Goal: Information Seeking & Learning: Compare options

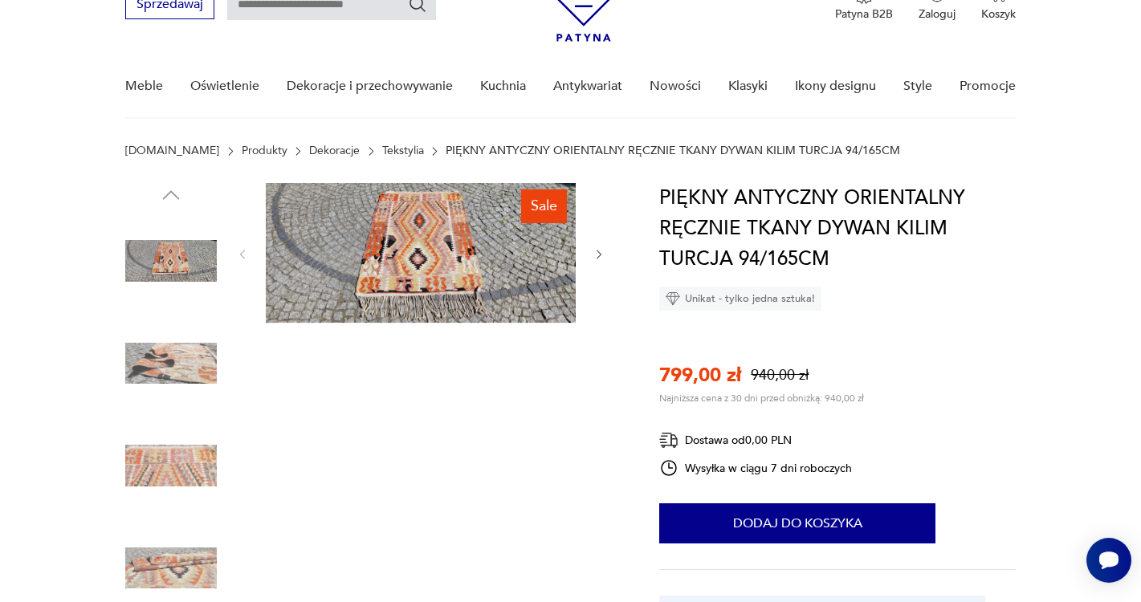
scroll to position [77, 0]
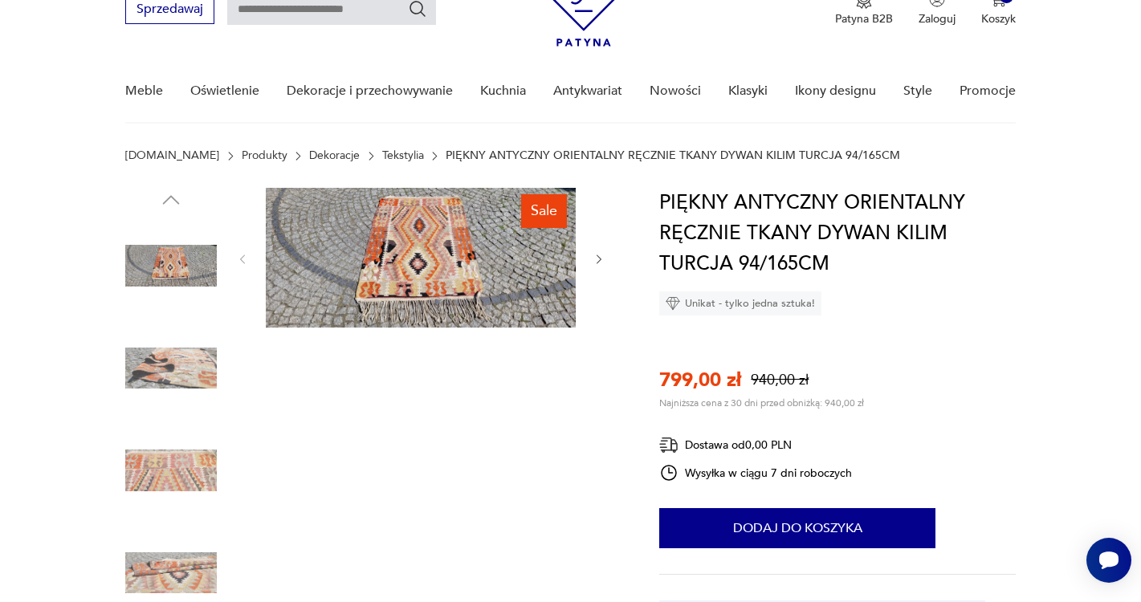
click at [401, 269] on img at bounding box center [421, 258] width 310 height 140
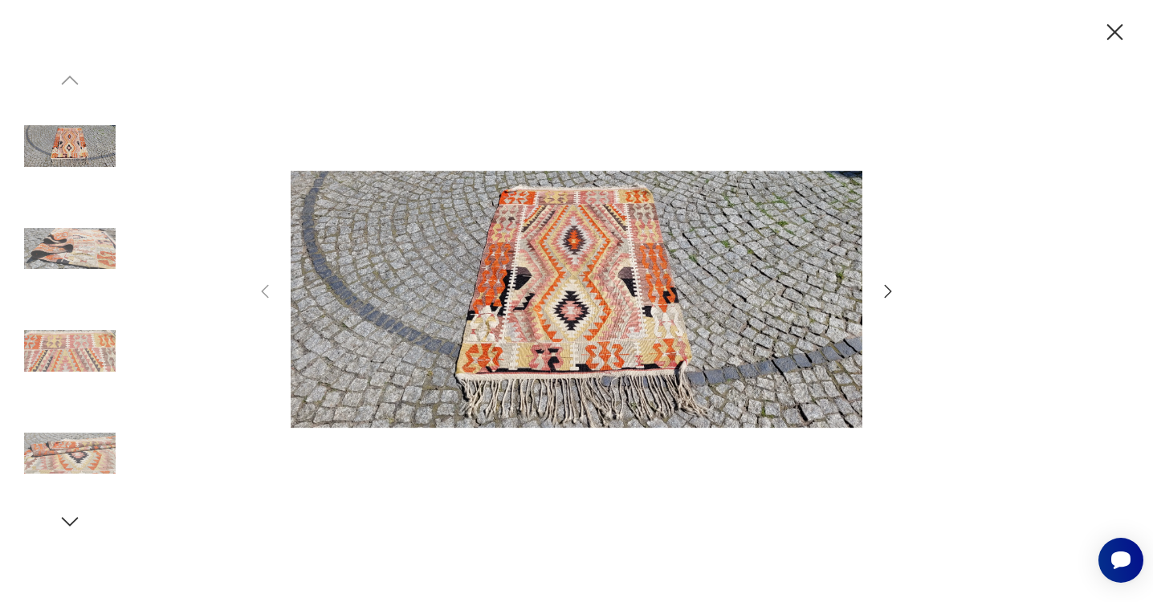
click at [886, 297] on icon "button" at bounding box center [888, 291] width 7 height 13
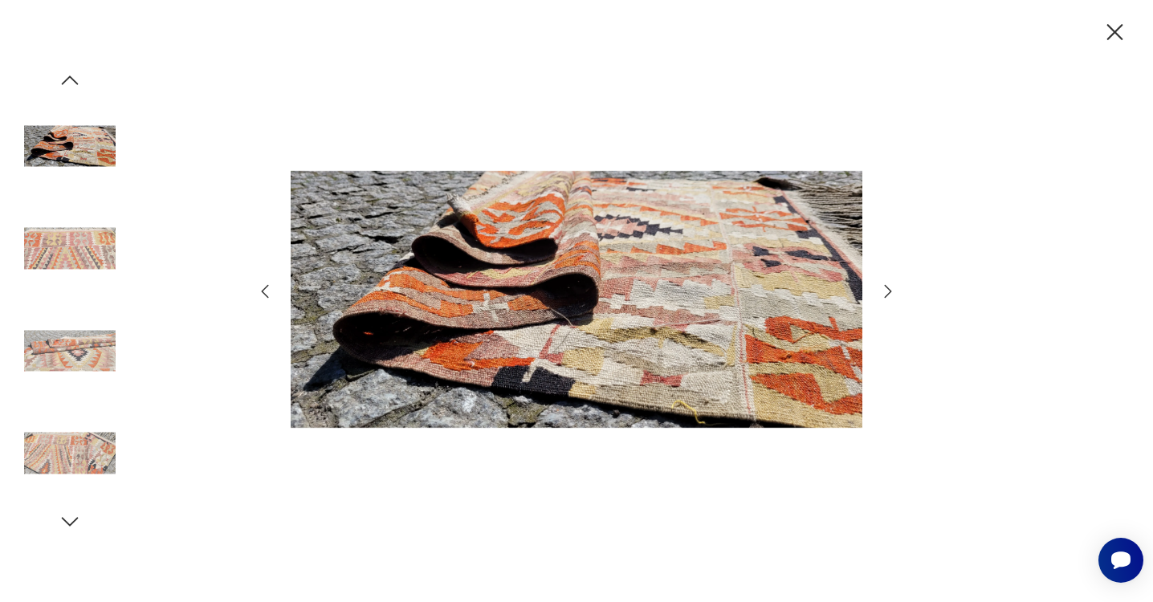
click at [886, 297] on icon "button" at bounding box center [888, 291] width 7 height 13
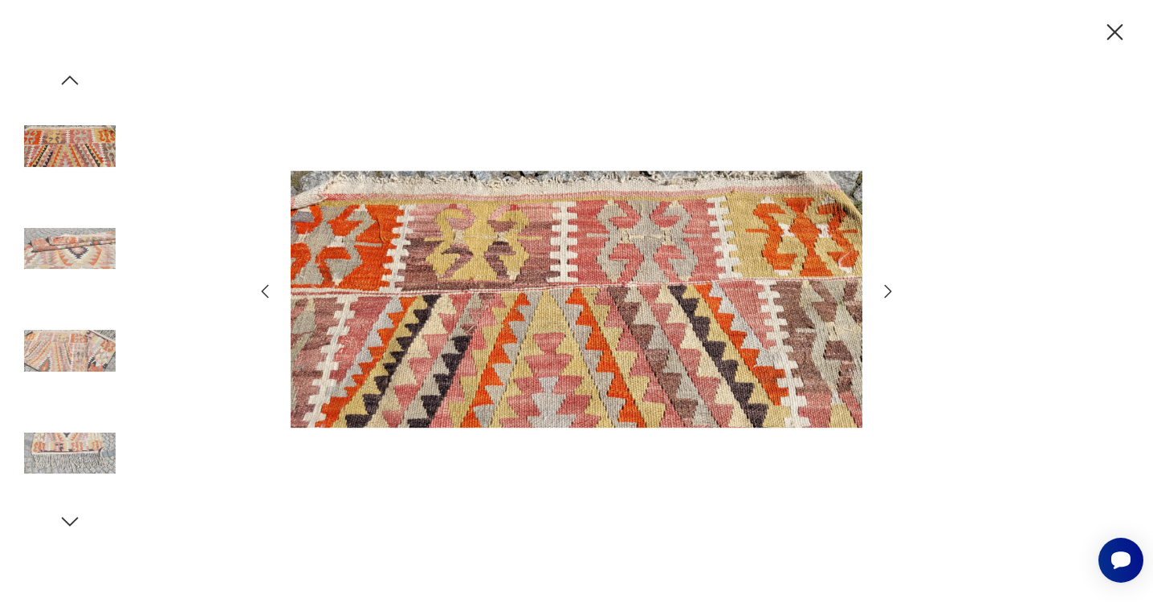
click at [886, 297] on icon "button" at bounding box center [888, 291] width 7 height 13
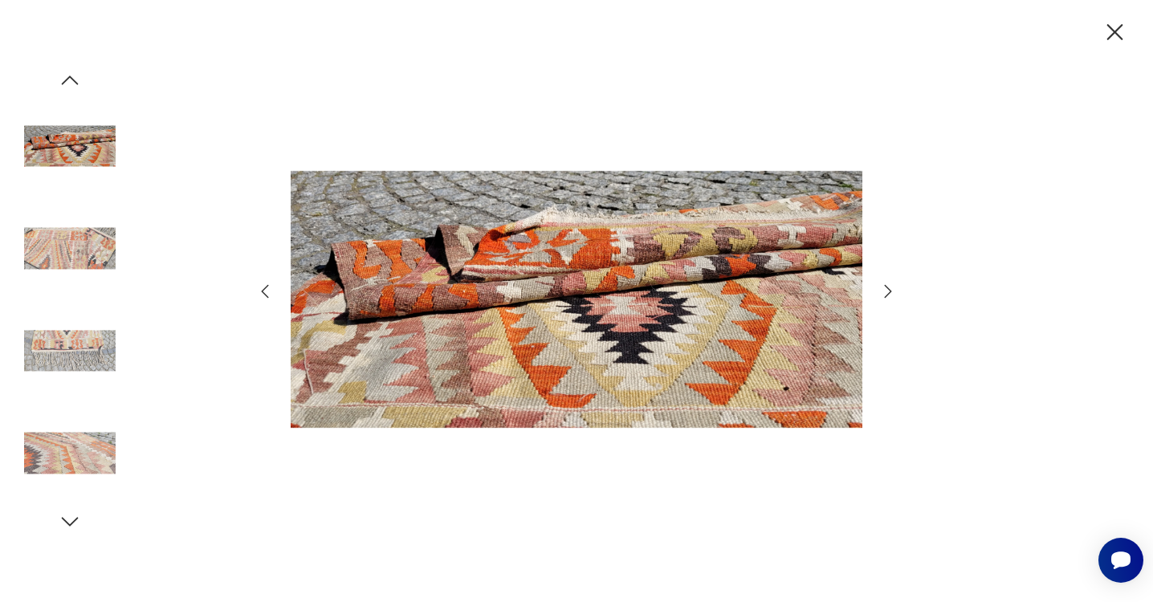
click at [886, 297] on icon "button" at bounding box center [888, 291] width 7 height 13
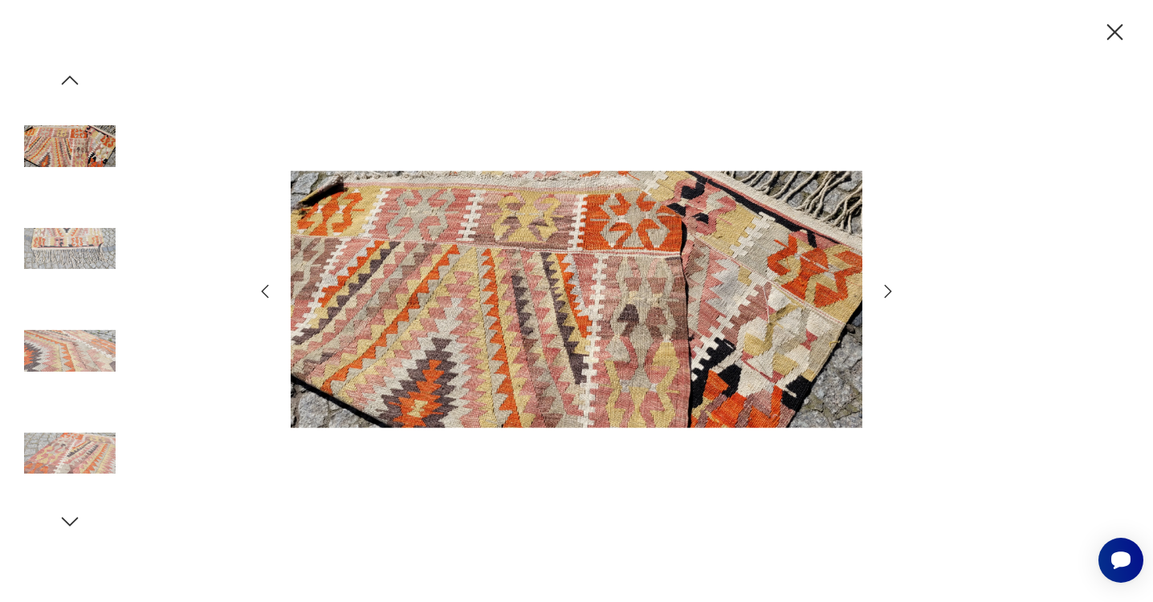
click at [886, 297] on icon "button" at bounding box center [888, 291] width 7 height 13
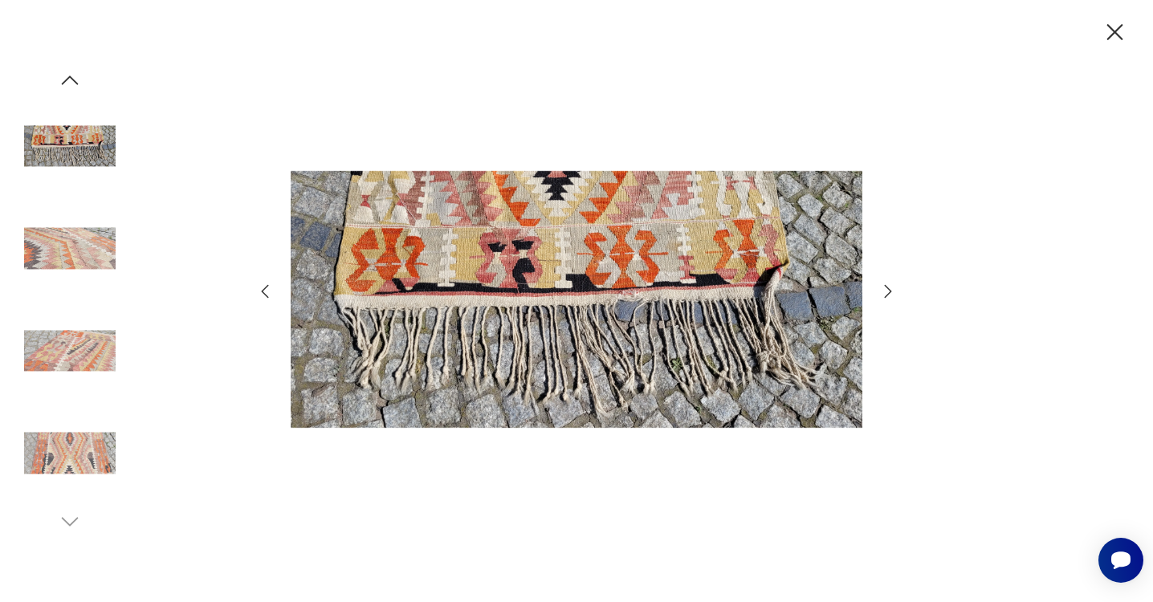
click at [1115, 31] on icon "button" at bounding box center [1115, 32] width 16 height 16
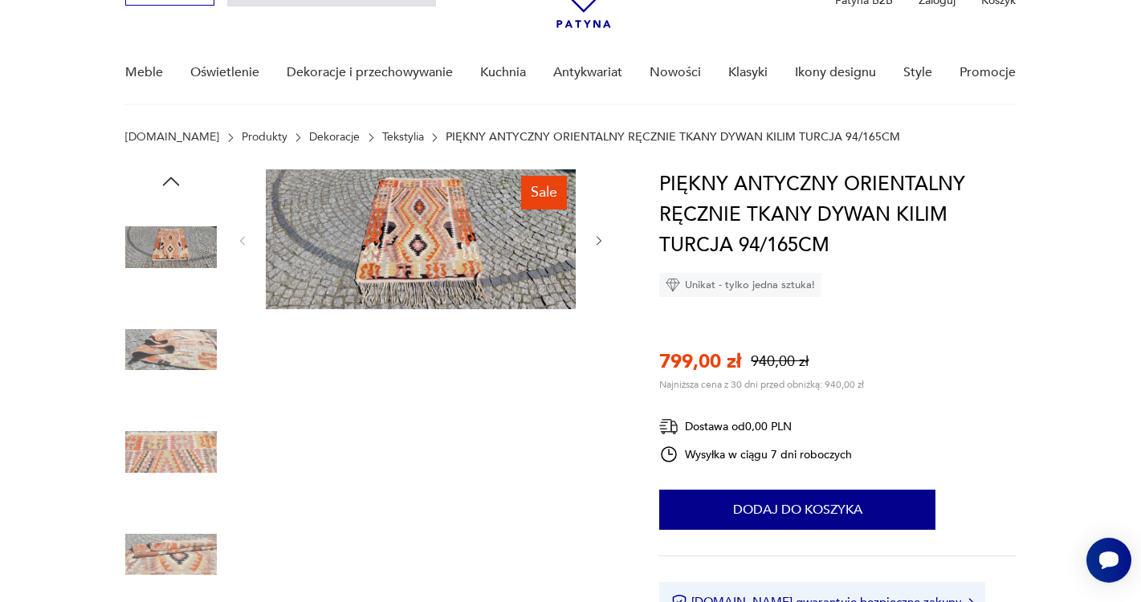
scroll to position [103, 0]
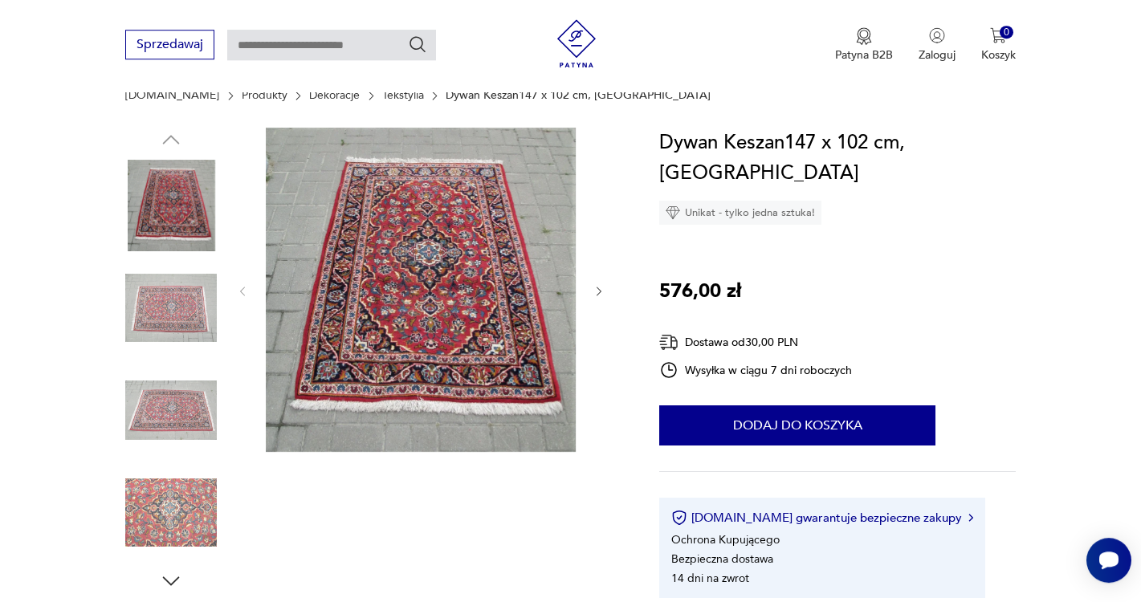
scroll to position [141, 0]
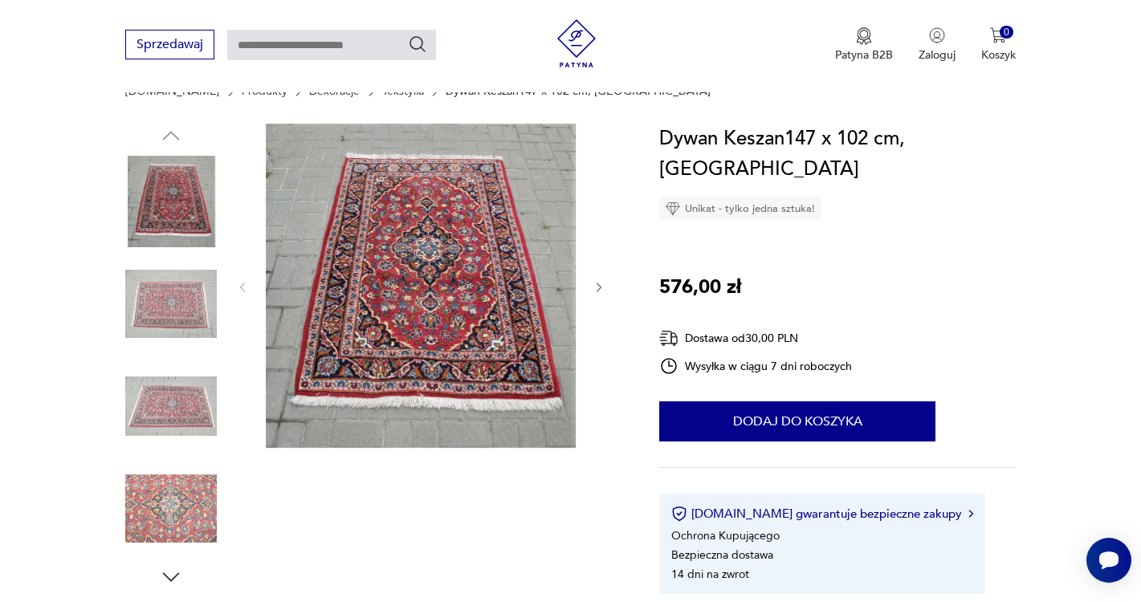
click at [459, 241] on img at bounding box center [421, 286] width 310 height 324
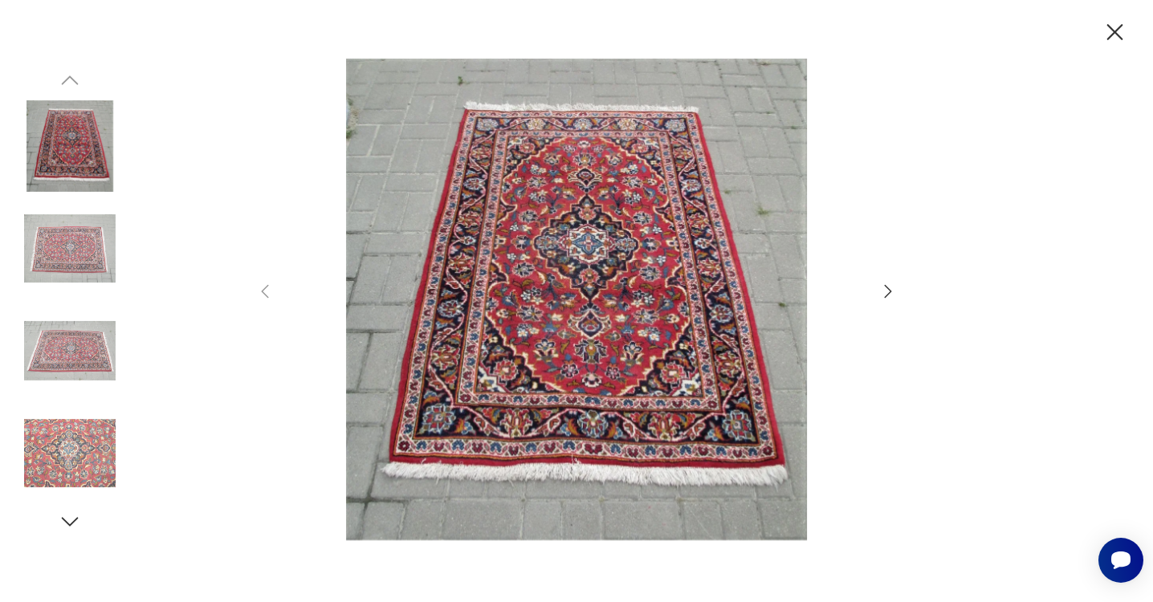
click at [891, 295] on icon "button" at bounding box center [887, 291] width 19 height 19
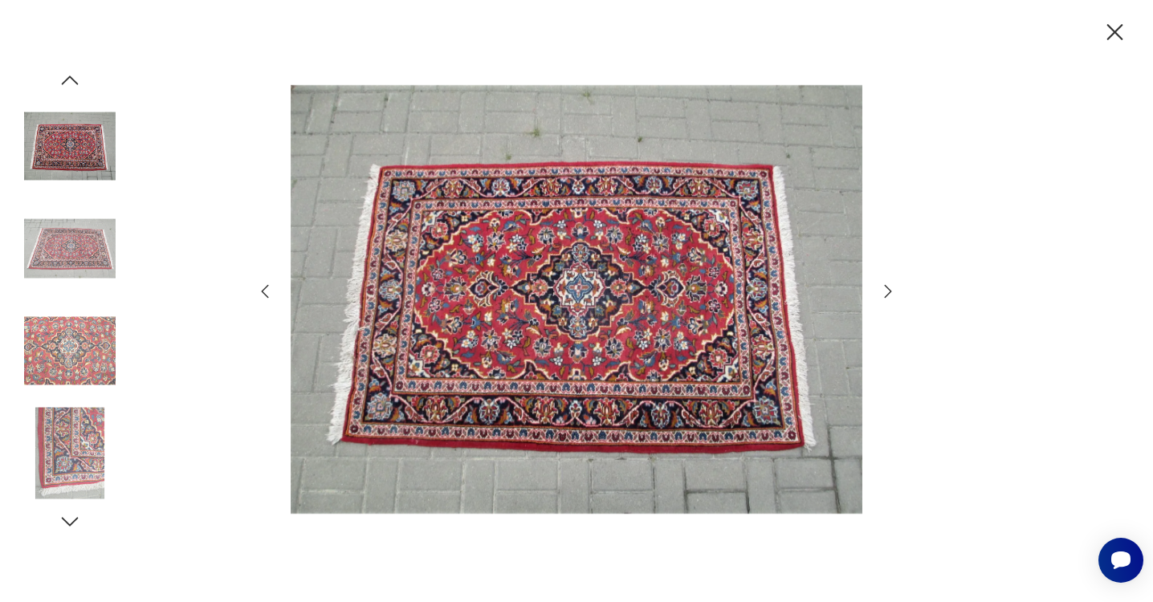
click at [889, 294] on icon "button" at bounding box center [888, 291] width 7 height 13
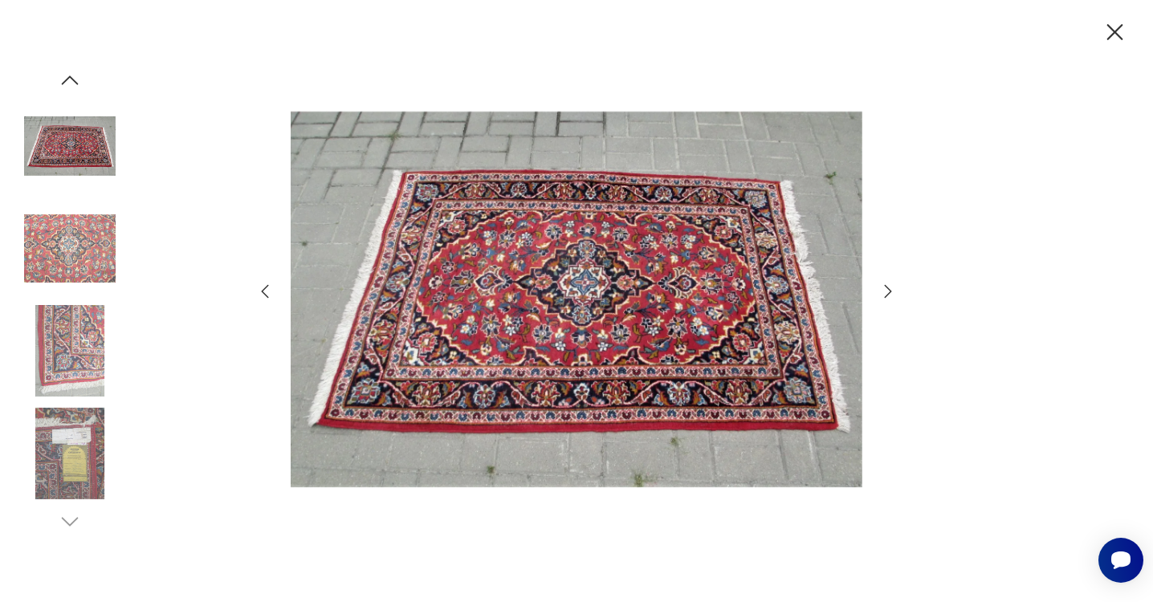
click at [889, 294] on icon "button" at bounding box center [888, 291] width 7 height 13
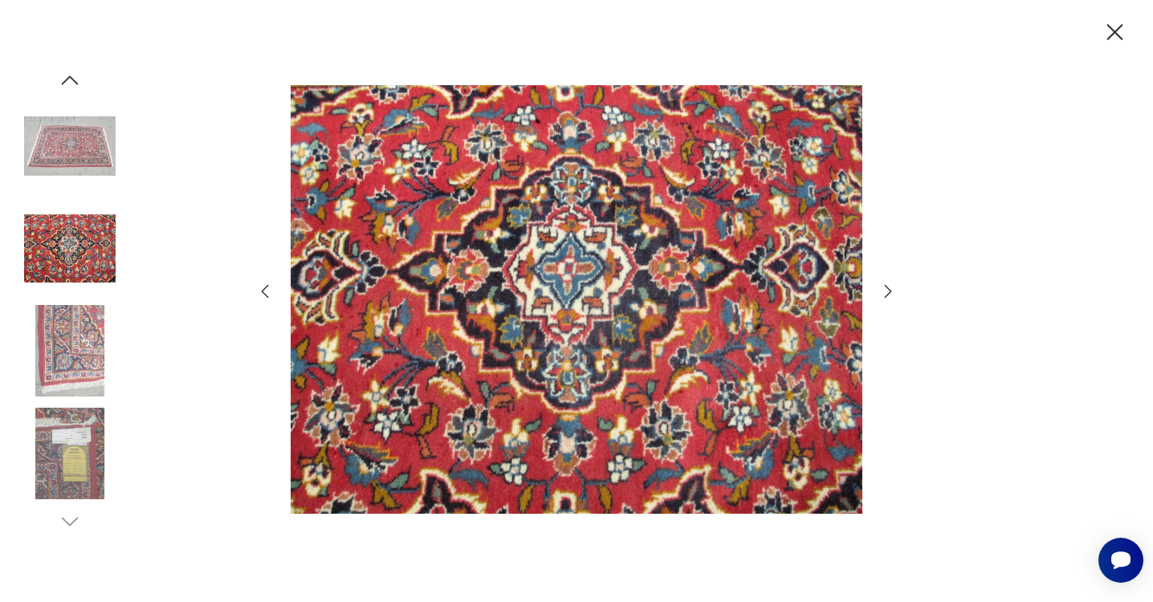
click at [889, 294] on icon "button" at bounding box center [888, 291] width 7 height 13
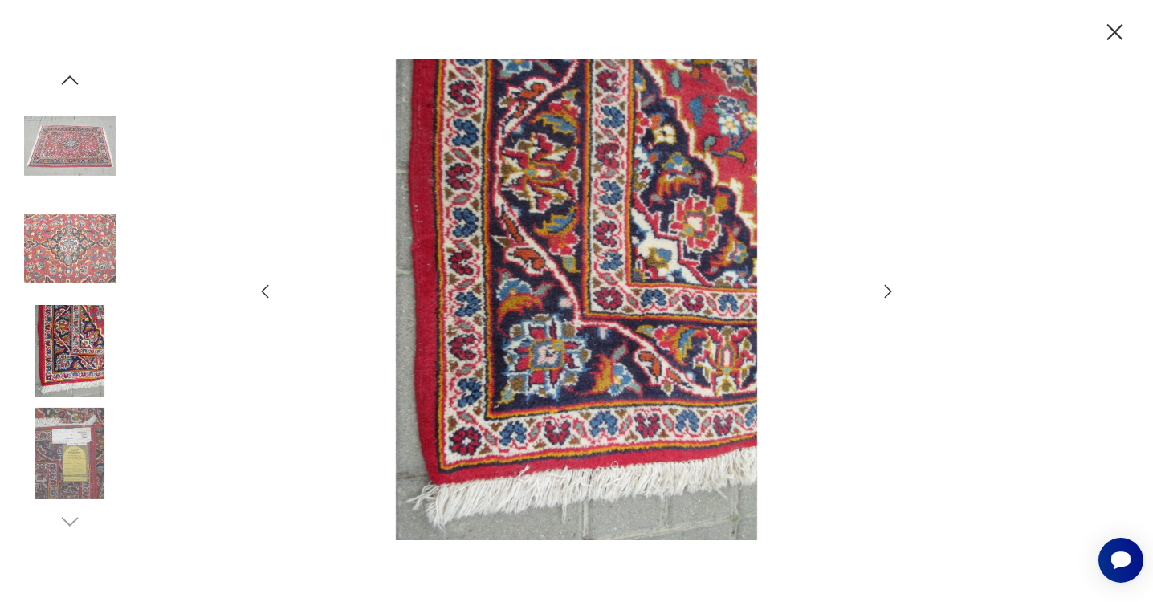
click at [889, 294] on icon "button" at bounding box center [888, 291] width 7 height 13
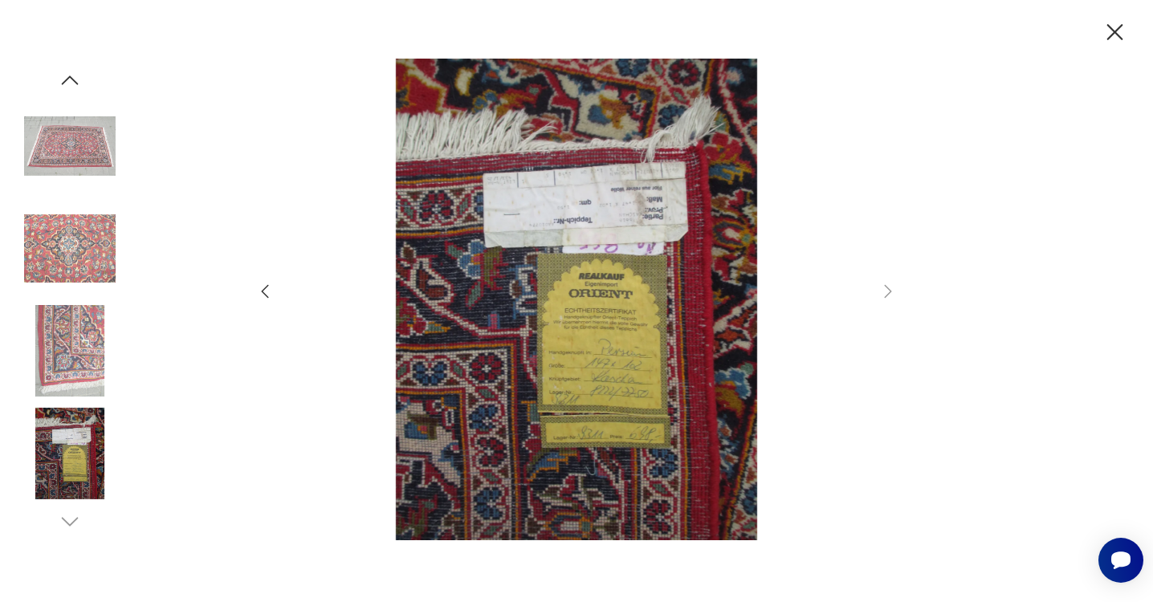
click at [1112, 31] on icon "button" at bounding box center [1115, 32] width 16 height 16
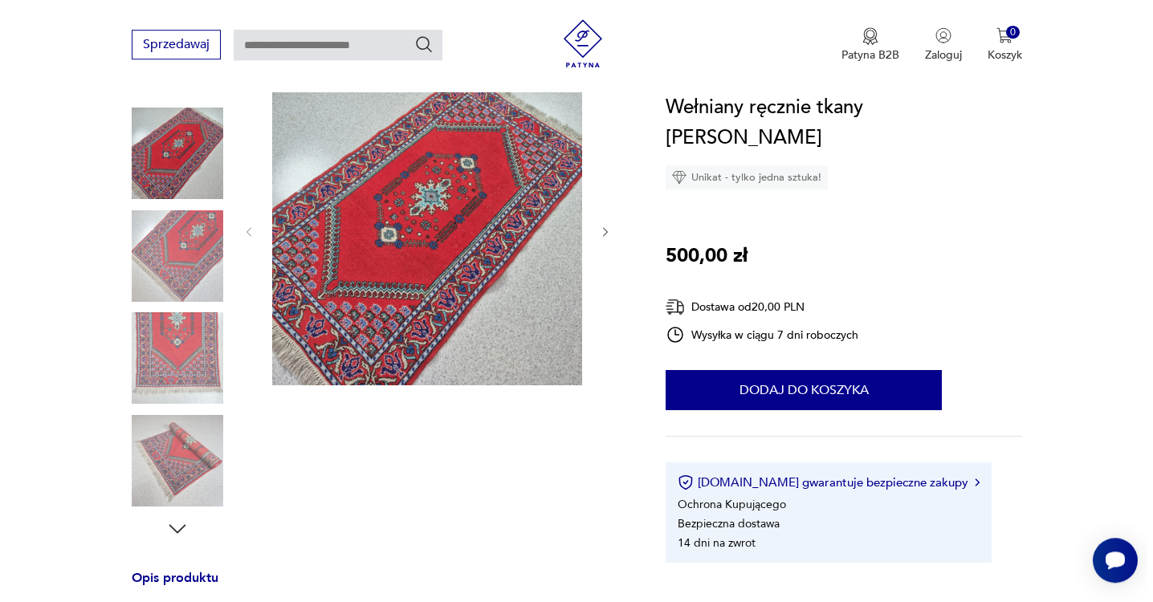
scroll to position [174, 0]
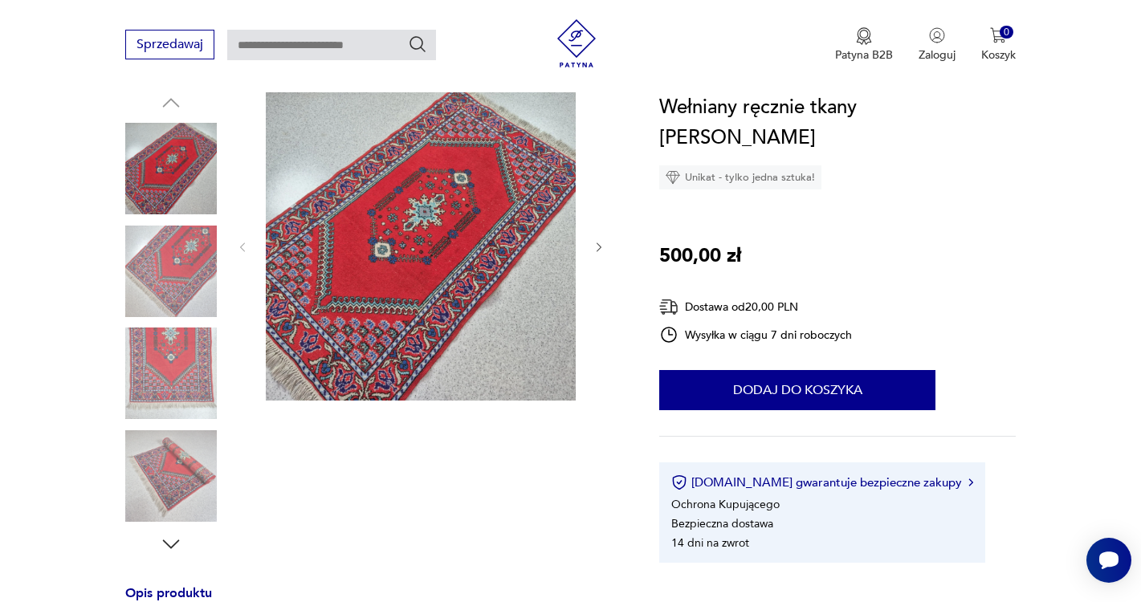
click at [385, 284] on img at bounding box center [421, 246] width 310 height 310
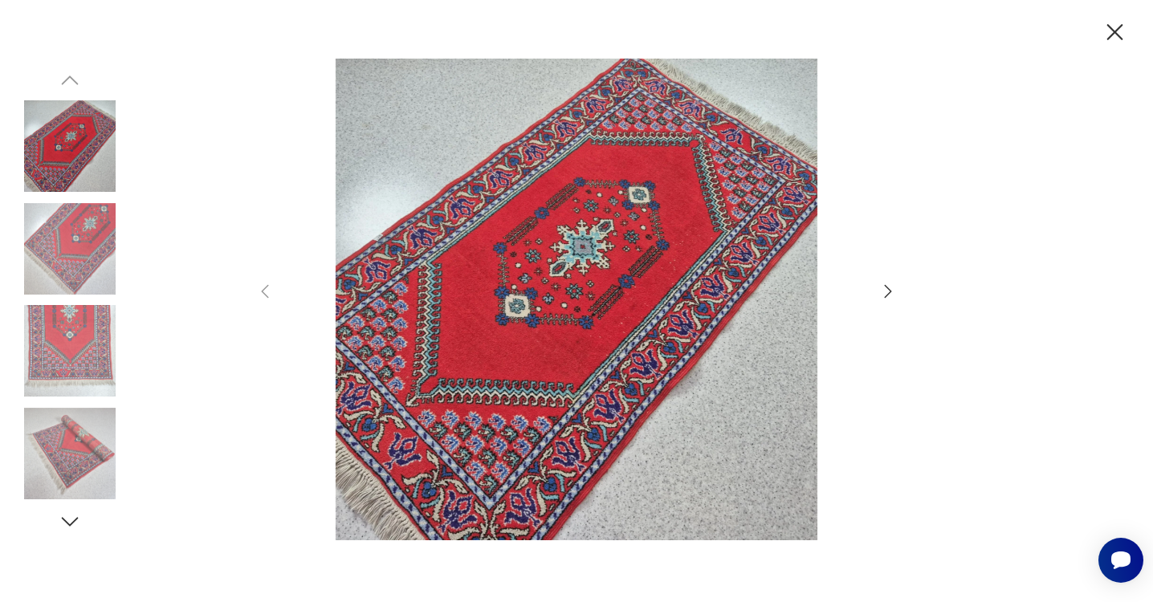
click at [888, 295] on icon "button" at bounding box center [888, 291] width 7 height 13
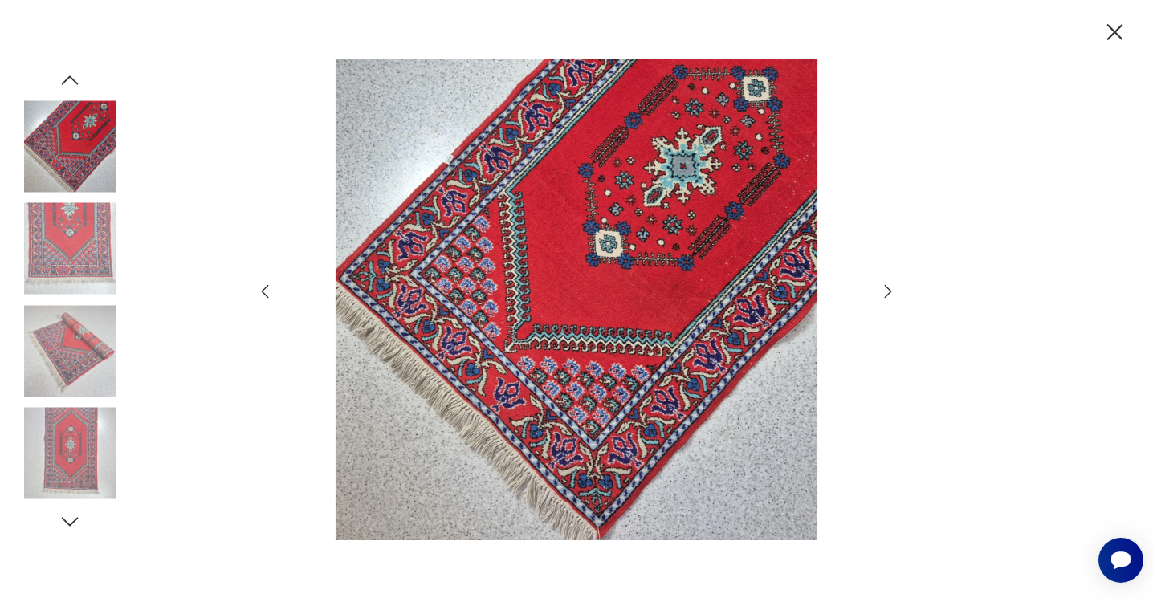
click at [889, 295] on icon "button" at bounding box center [888, 291] width 7 height 13
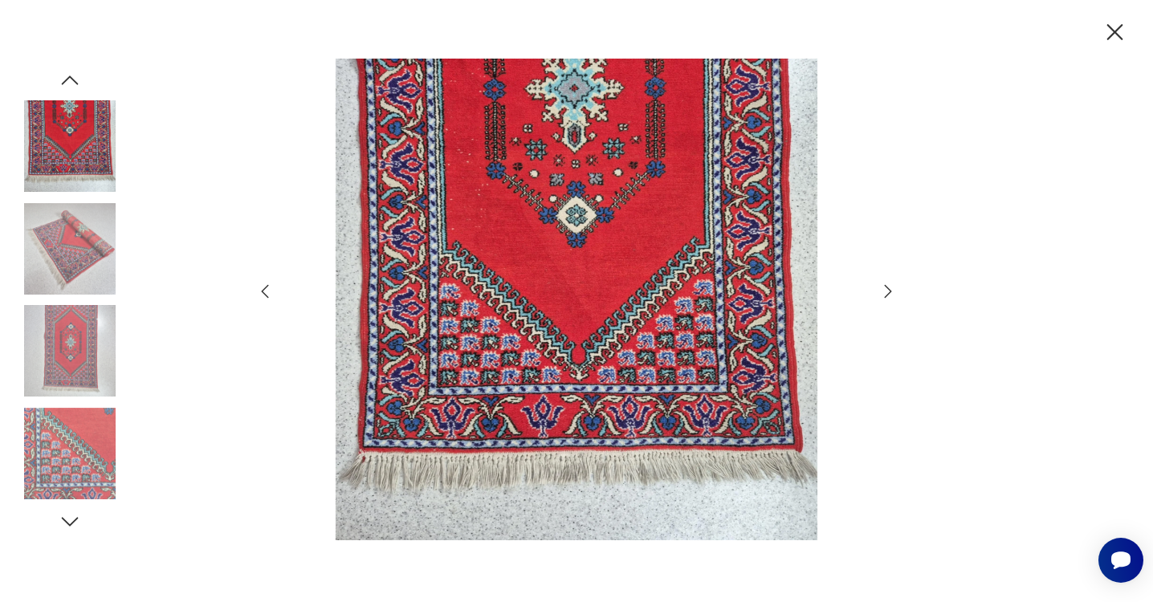
click at [889, 295] on icon "button" at bounding box center [888, 291] width 7 height 13
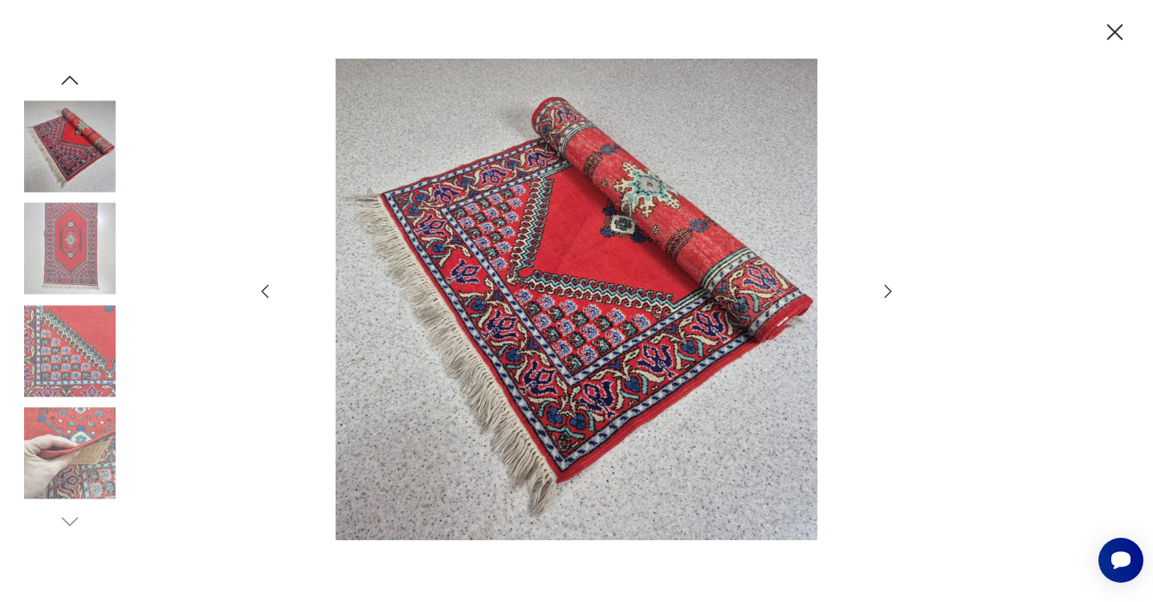
click at [890, 294] on icon "button" at bounding box center [888, 291] width 7 height 13
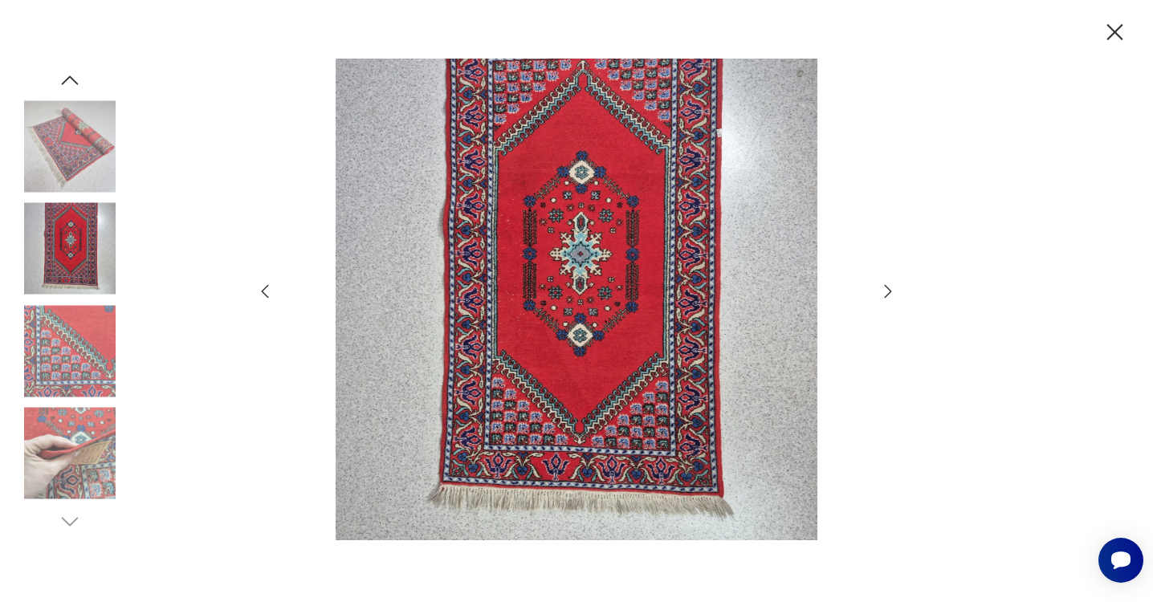
click at [890, 294] on icon "button" at bounding box center [888, 291] width 7 height 13
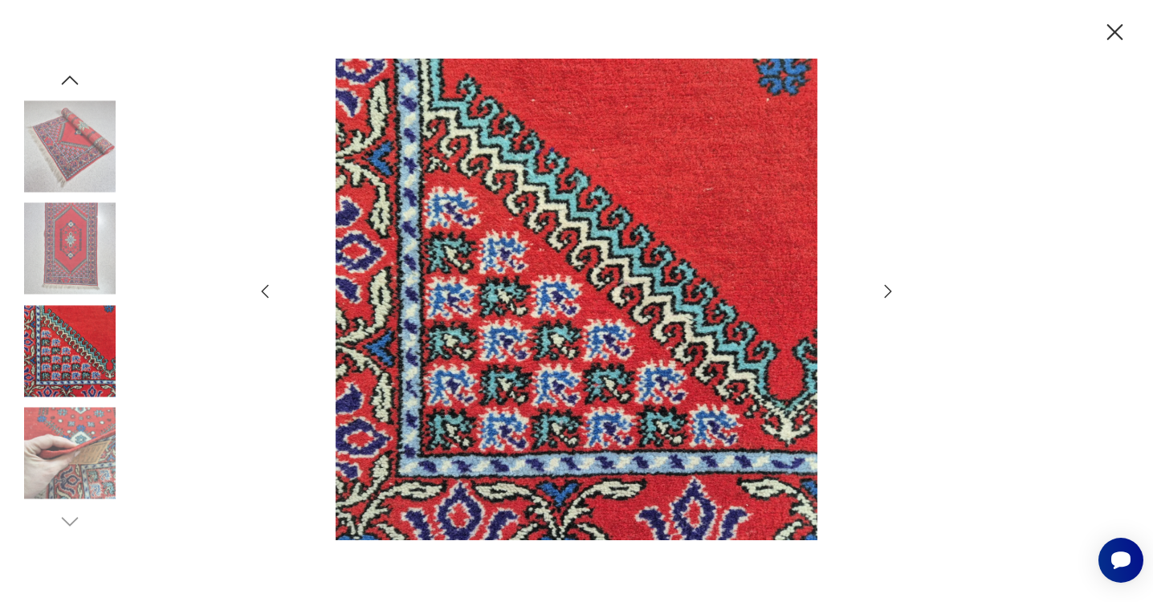
click at [890, 293] on icon "button" at bounding box center [887, 291] width 19 height 19
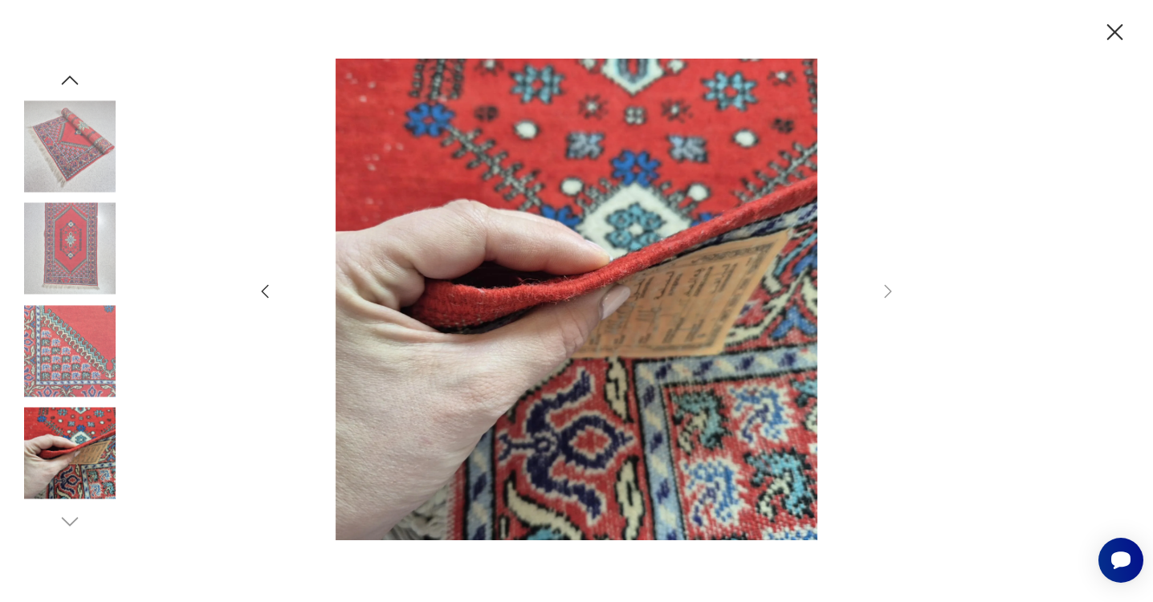
click at [268, 294] on icon "button" at bounding box center [264, 291] width 19 height 19
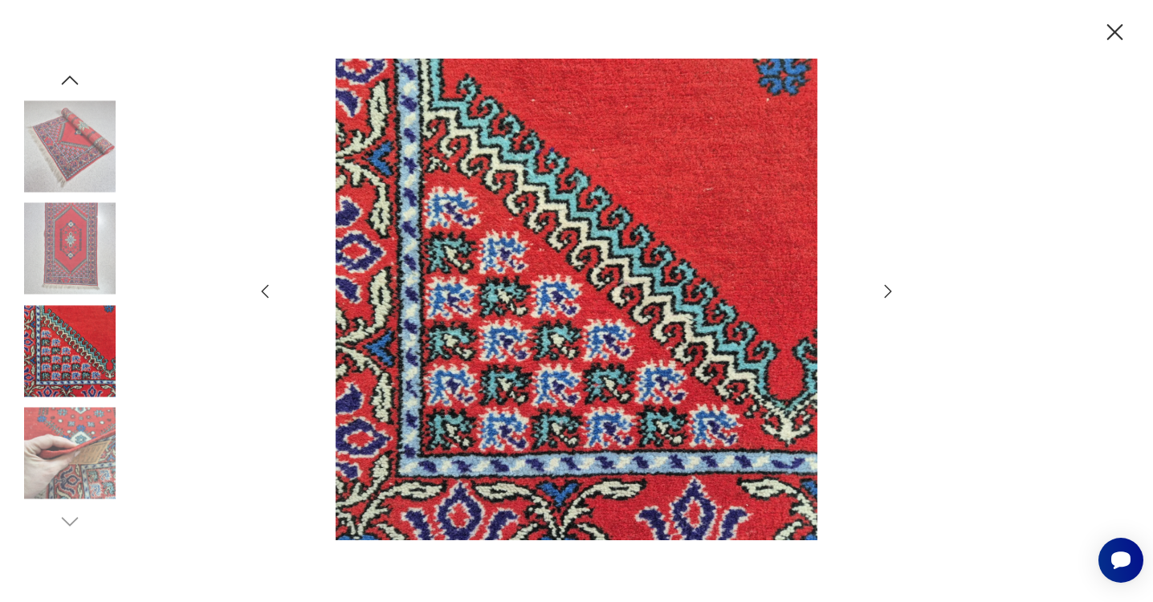
click at [269, 293] on icon "button" at bounding box center [264, 291] width 19 height 19
